Goal: Task Accomplishment & Management: Use online tool/utility

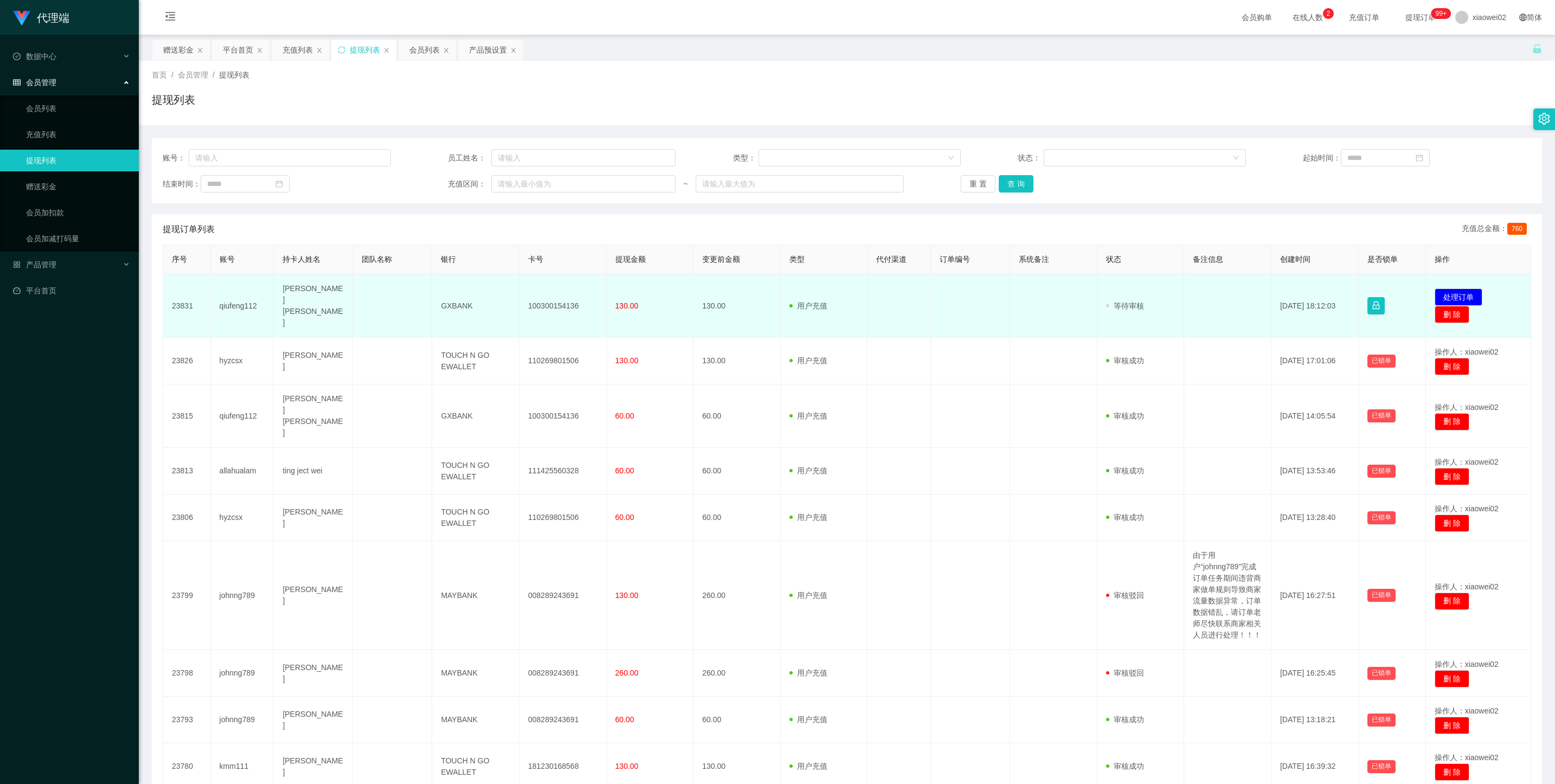
click at [551, 304] on td "100300154136" at bounding box center [563, 305] width 88 height 63
copy td "100300154136"
click at [1470, 295] on button "处理订单" at bounding box center [1458, 297] width 48 height 18
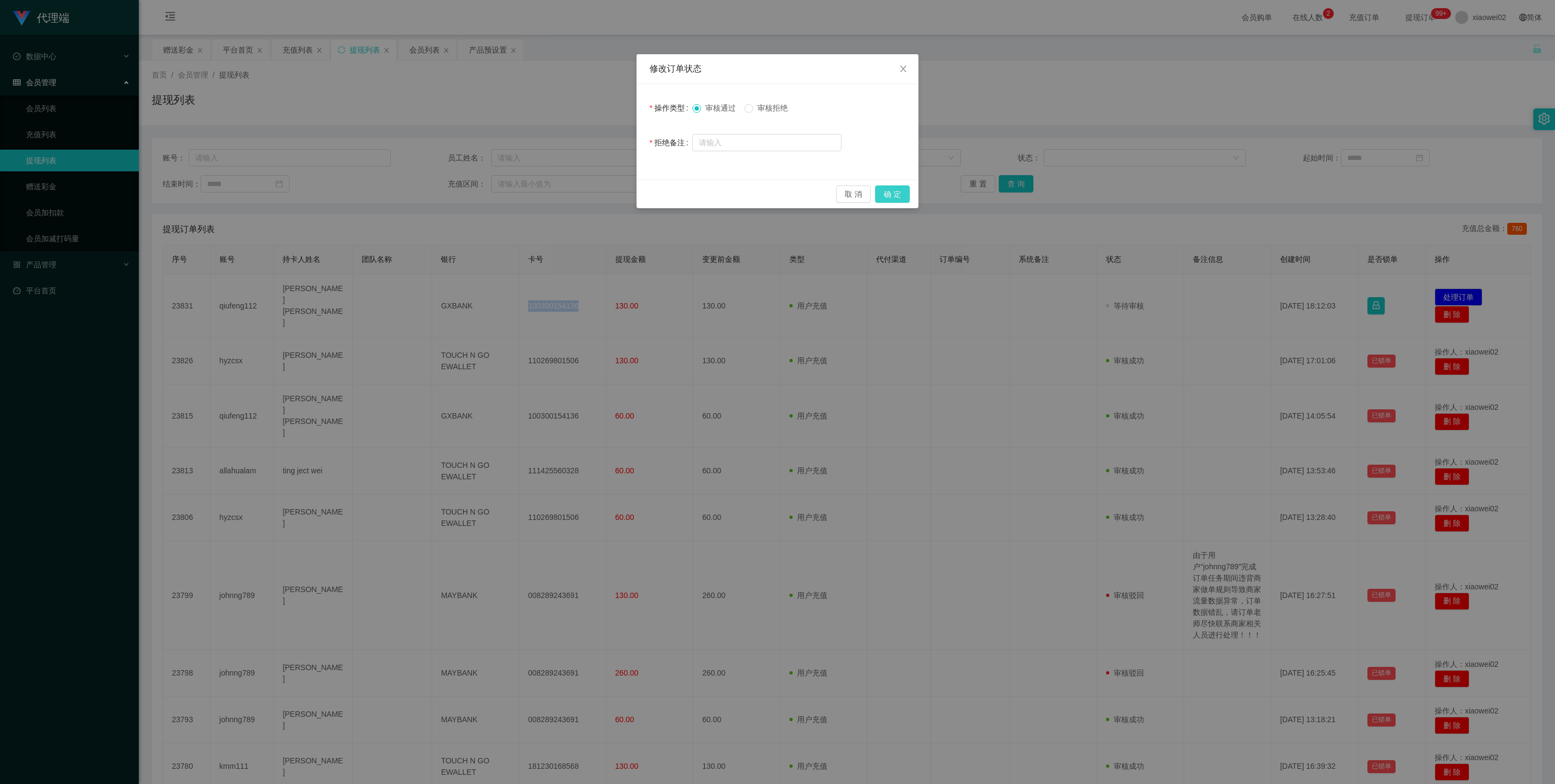
click at [887, 192] on button "确 定" at bounding box center [892, 194] width 34 height 18
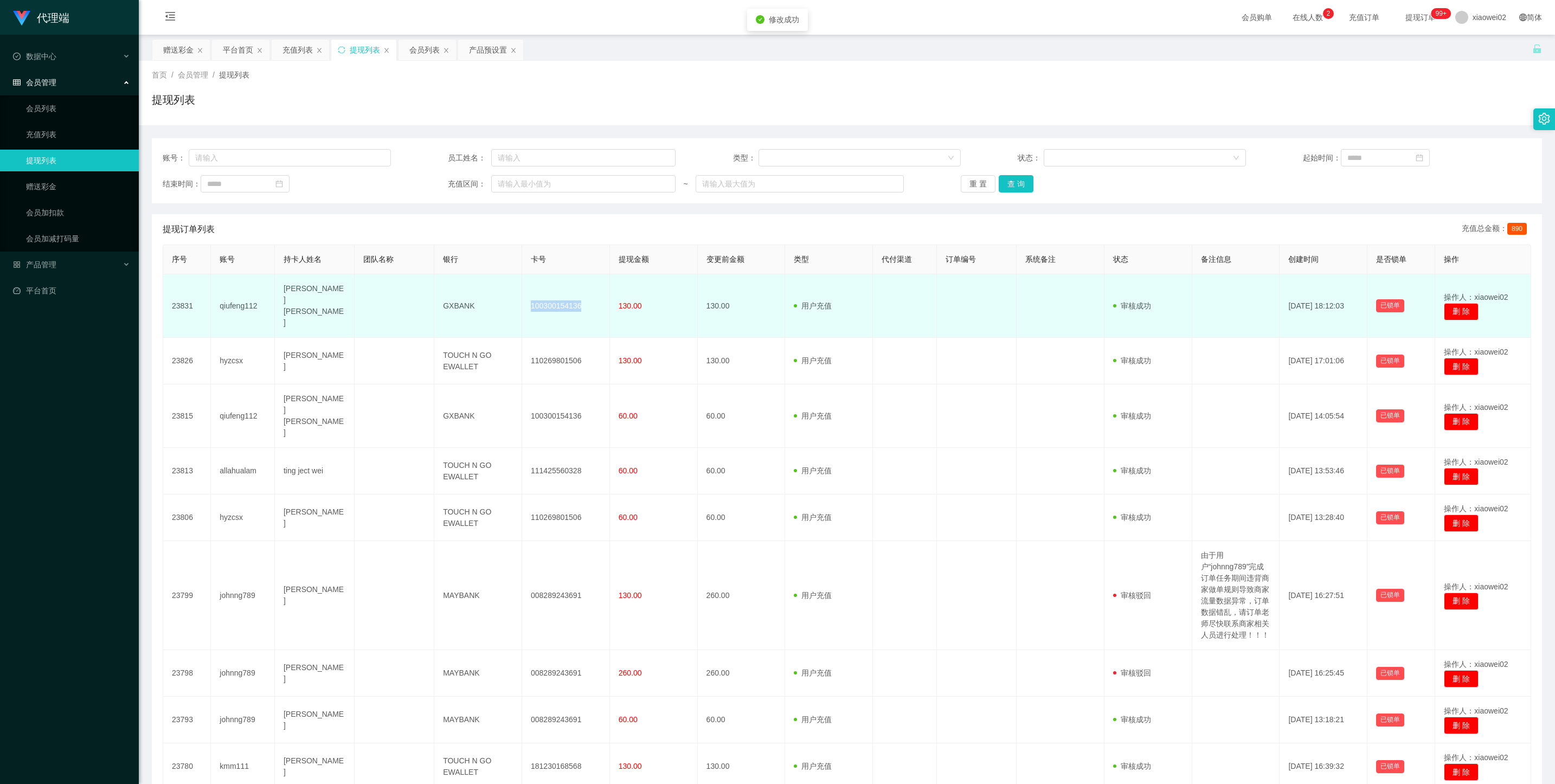
click at [543, 301] on td "100300154136" at bounding box center [566, 305] width 88 height 63
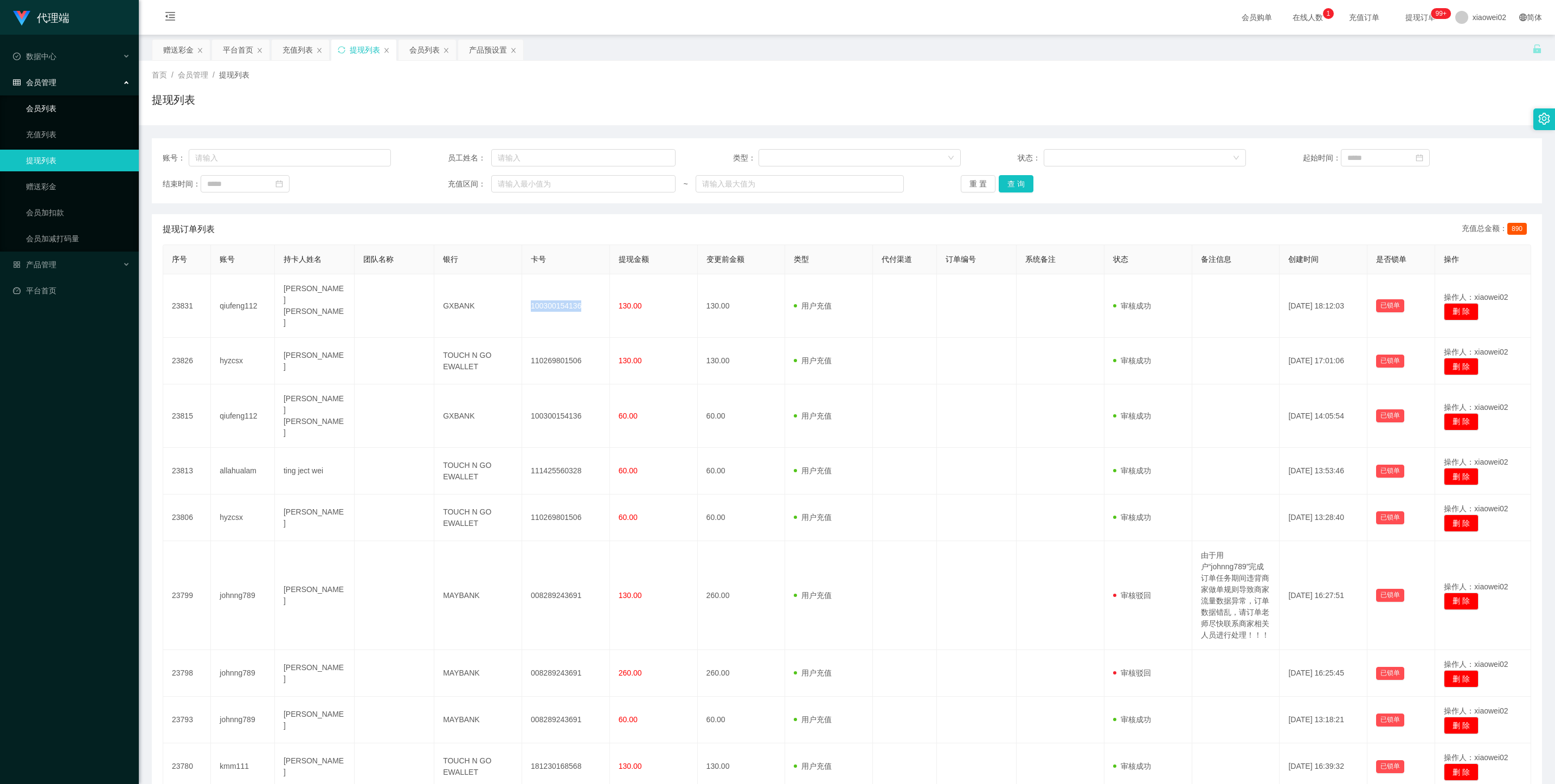
drag, startPoint x: 57, startPoint y: 100, endPoint x: 49, endPoint y: 66, distance: 34.9
click at [56, 100] on link "会员列表" at bounding box center [78, 109] width 104 height 22
